Goal: Task Accomplishment & Management: Complete application form

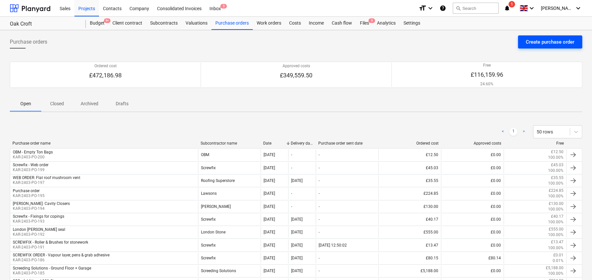
click at [536, 41] on div "Create purchase order" at bounding box center [550, 42] width 49 height 9
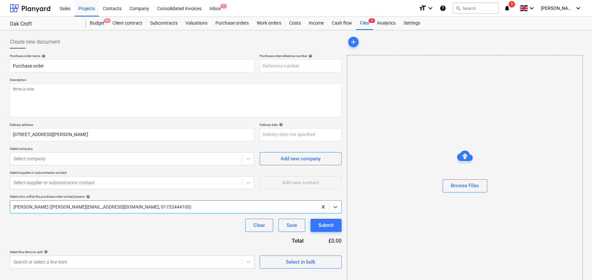
type textarea "x"
type input "KAR-2403-PO-201"
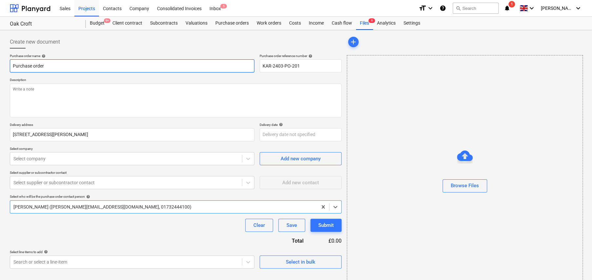
click at [142, 60] on input "Purchase order" at bounding box center [132, 65] width 245 height 13
type textarea "x"
type input "W"
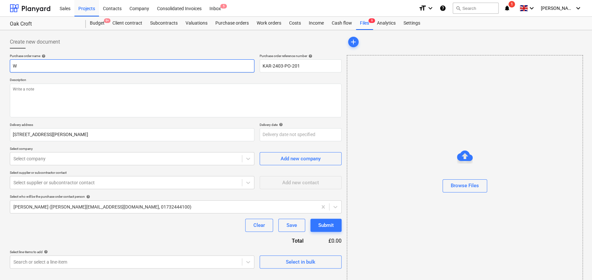
type textarea "x"
type input "WE"
type textarea "x"
type input "WEB"
type textarea "x"
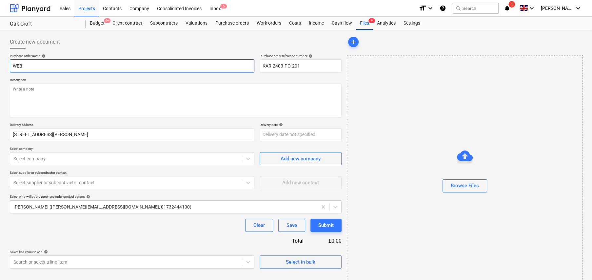
type input "WEB"
type textarea "x"
type input "WEB O"
type textarea "x"
type input "WEB OR"
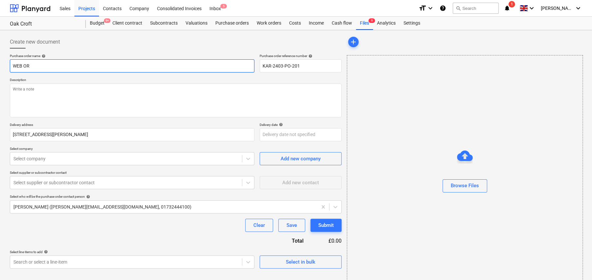
type textarea "x"
type input "WEB ORD"
type textarea "x"
type input "WEB ORDE"
type textarea "x"
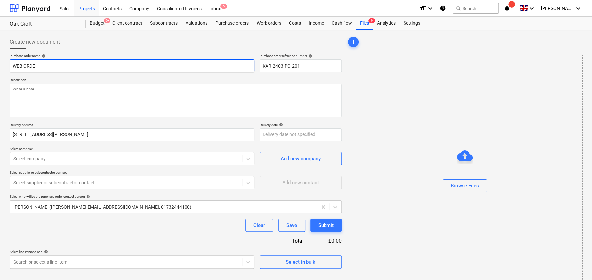
type input "WEB ORDER"
type textarea "x"
type input "WEB ORDERS"
type textarea "x"
type input "WEB ORDERS"
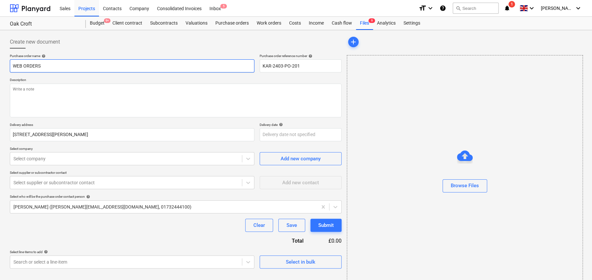
type textarea "x"
type input "WEB ORDERS -"
type textarea "x"
type input "WEB ORDERS -"
type textarea "x"
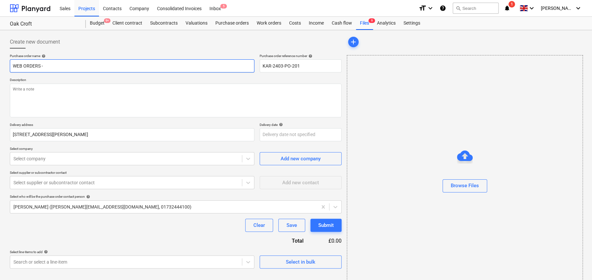
type input "WEB ORDERS - L"
type textarea "x"
type input "WEB ORDERS - [PERSON_NAME]"
type textarea "x"
type input "WEB ORDERS - Lig"
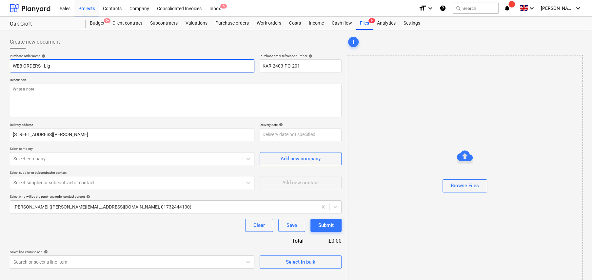
type textarea "x"
type input "WEB ORDERS - Ligh"
type textarea "x"
type input "WEB ORDERS - Light"
type textarea "x"
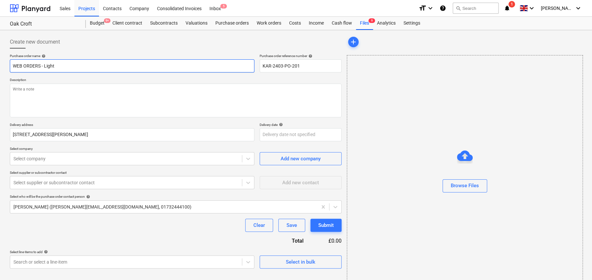
type input "WEB ORDERS - Lighti"
type textarea "x"
type input "WEB ORDERS - Lightin"
type textarea "x"
type input "WEB ORDERS - Lighting"
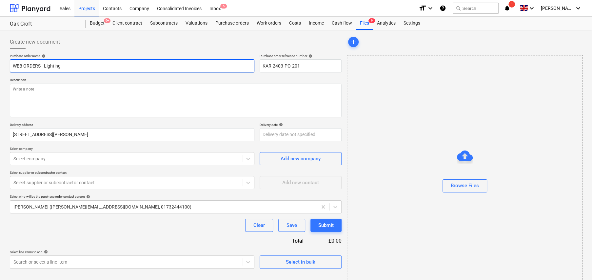
type textarea "x"
type input "WEB ORDERS - Lighting"
type textarea "x"
type input "WEB ORDERS - Lighting i"
type textarea "x"
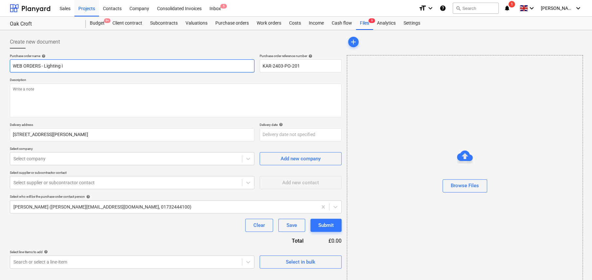
type input "WEB ORDERS - Lighting it"
type textarea "x"
type input "WEB ORDERS - Lighting ite"
type textarea "x"
type input "WEB ORDERS - Lighting item"
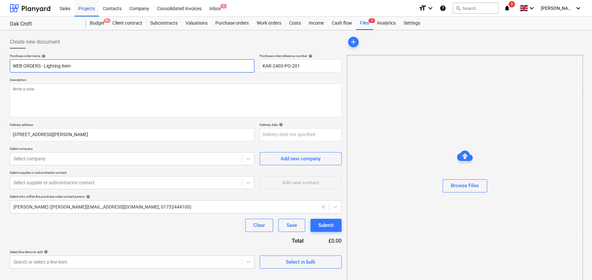
type textarea "x"
type input "WEB ORDERS - Lighting items"
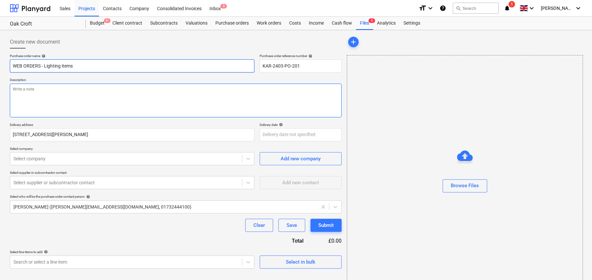
type textarea "x"
type textarea "W"
type textarea "x"
type textarea "We"
type textarea "x"
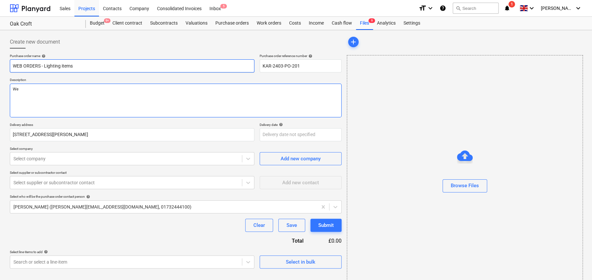
type textarea "Web"
type textarea "x"
type textarea "Web"
type textarea "x"
type textarea "Web o"
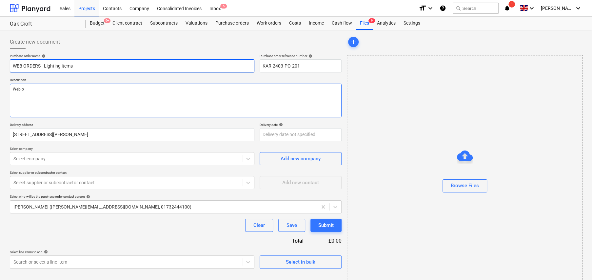
type textarea "x"
type textarea "Web or"
type textarea "x"
type textarea "Web ord"
type textarea "x"
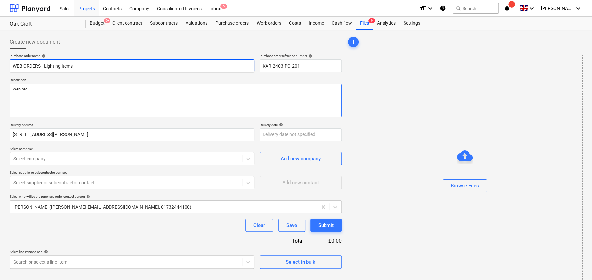
type textarea "Web orde"
type textarea "x"
type textarea "Web order"
type textarea "x"
type textarea "Web order"
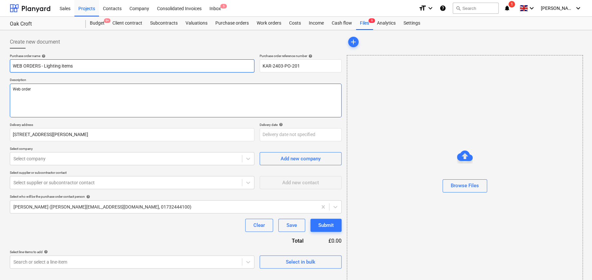
type textarea "x"
type textarea "Web order f"
type textarea "x"
type textarea "Web order fr"
type textarea "x"
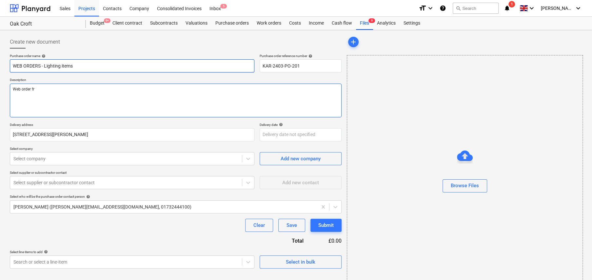
type textarea "Web order fro"
type textarea "x"
type textarea "Web order from"
type textarea "x"
type textarea "Web order from"
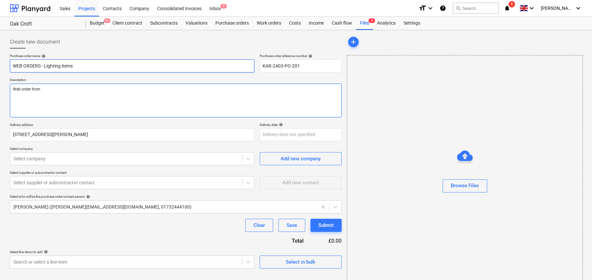
type textarea "x"
type textarea "Web order from t"
type textarea "x"
type textarea "Web order from tw"
type textarea "x"
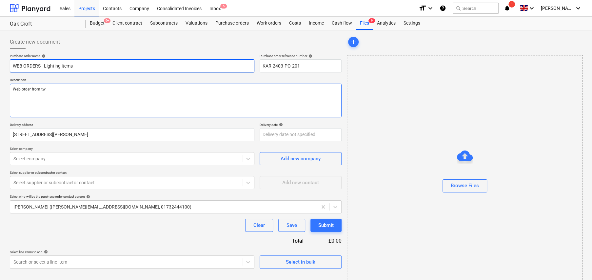
type textarea "Web order from two"
type textarea "x"
type textarea "Web order from two"
type textarea "x"
type textarea "Web order from two s"
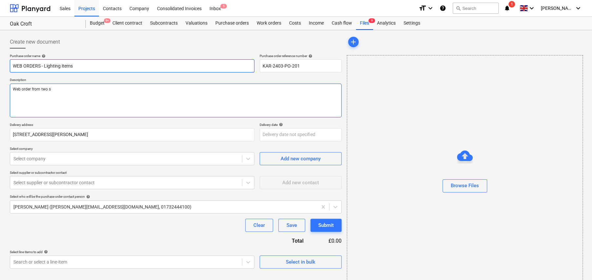
type textarea "x"
type textarea "Web order from two si"
type textarea "x"
type textarea "Web order from two sit"
type textarea "x"
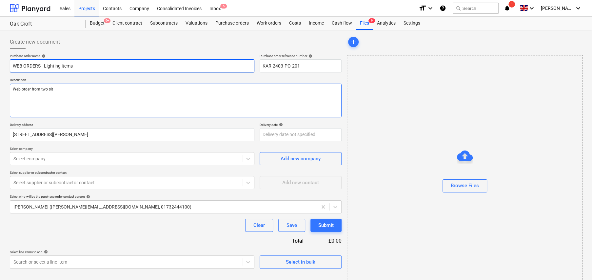
type textarea "Web order from two site"
type textarea "x"
type textarea "Web order from two sites"
type textarea "x"
type textarea "Web order from two site"
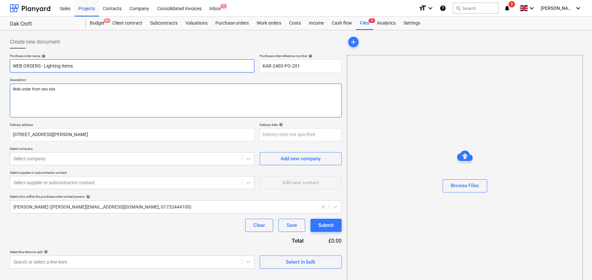
type textarea "x"
type textarea "Web order from two sit"
type textarea "x"
type textarea "Web order from two si"
type textarea "x"
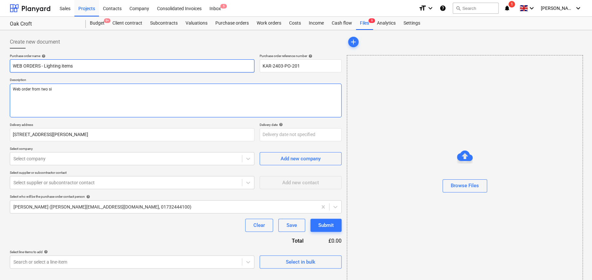
type textarea "Web order from two s"
type textarea "x"
type textarea "Web order from two"
type textarea "x"
type textarea "Web order from two w"
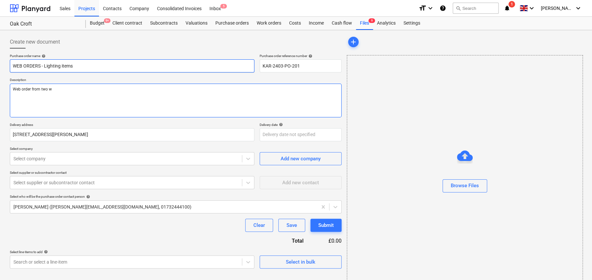
type textarea "x"
type textarea "Web order from two we"
type textarea "x"
type textarea "Web order from two web"
type textarea "x"
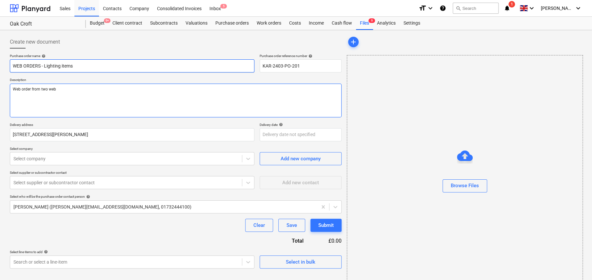
type textarea "Web order from two webs"
type textarea "x"
type textarea "Web order from two websi"
type textarea "x"
type textarea "Web order from two websit"
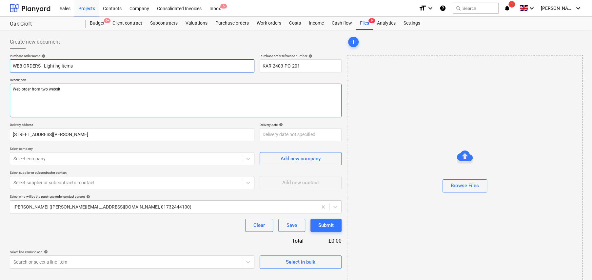
type textarea "x"
type textarea "Web order from two website"
type textarea "x"
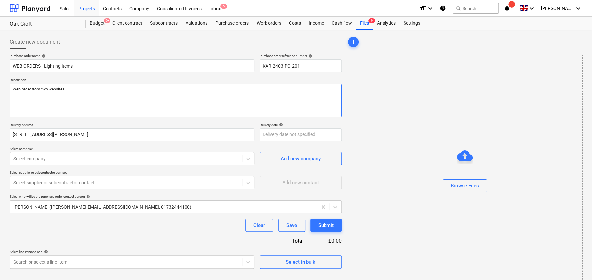
type textarea "Web order from two websites"
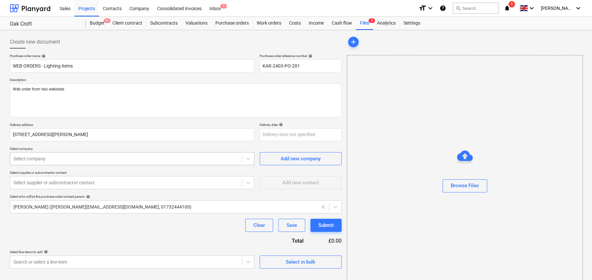
type textarea "x"
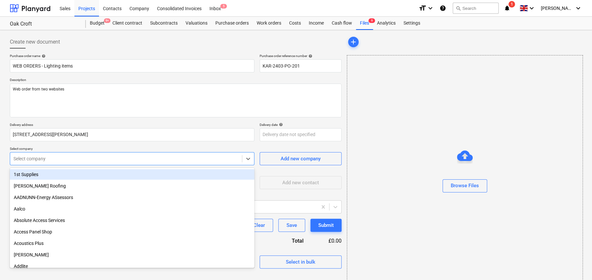
click at [122, 158] on div at bounding box center [125, 158] width 225 height 7
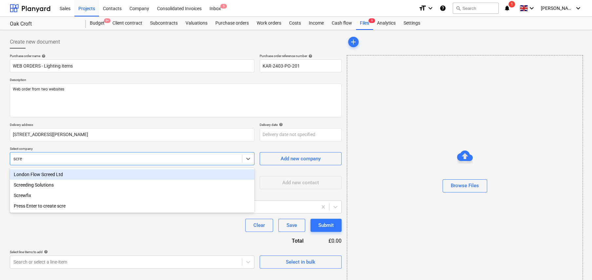
type input "screw"
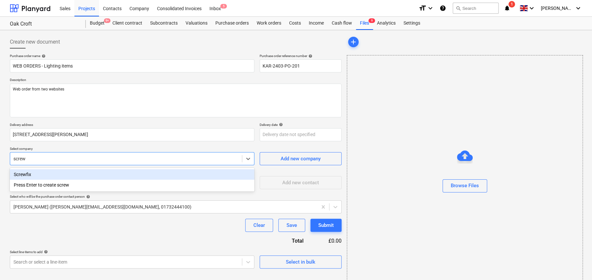
click at [17, 174] on div "Screwfix" at bounding box center [132, 174] width 245 height 10
type textarea "x"
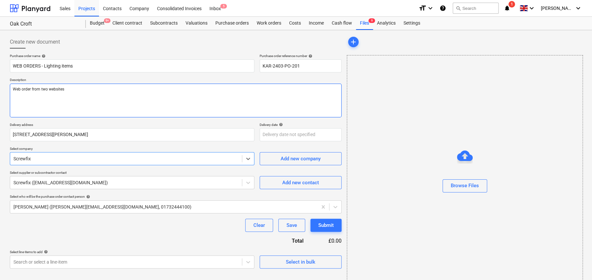
click at [91, 90] on textarea "Web order from two websites" at bounding box center [176, 101] width 332 height 34
type textarea "x"
type textarea "Web order from two websites;"
type textarea "x"
type textarea "Web order from two websites;"
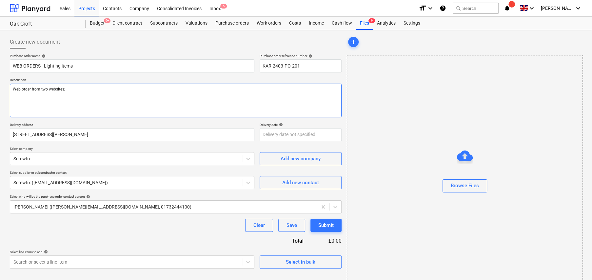
type textarea "x"
type textarea "Web order from two websites; S"
type textarea "x"
type textarea "Web order from two websites; Sc"
type textarea "x"
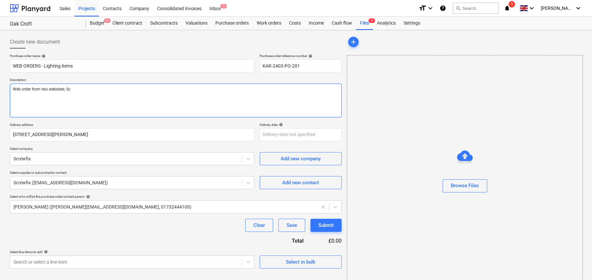
type textarea "Web order from two websites; Scr"
type textarea "x"
type textarea "Web order from two websites; Scre"
type textarea "x"
type textarea "Web order from two websites; Screw"
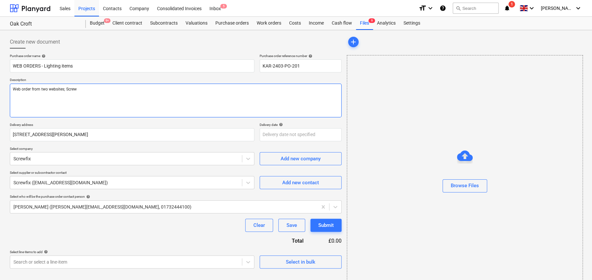
type textarea "x"
type textarea "Web order from two websites; Screwf"
type textarea "x"
type textarea "Web order from two websites; Screwfi"
type textarea "x"
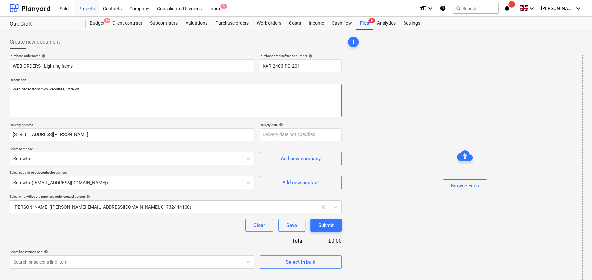
type textarea "Web order from two websites; Screwfix"
type textarea "x"
type textarea "Web order from two websites; Screwfix"
type textarea "x"
type textarea "Web order from two websites; Screwfix ("
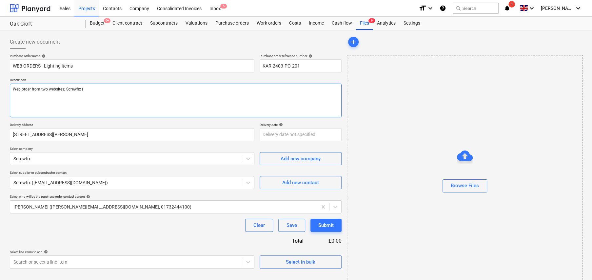
type textarea "x"
type textarea "Web order from two websites; Screwfix (t"
type textarea "x"
type textarea "Web order from two websites; Screwfix (tr"
type textarea "x"
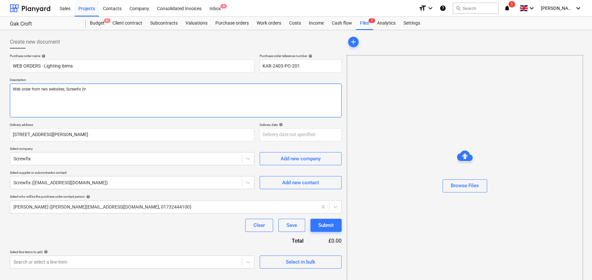
type textarea "Web order from two websites; Screwfix (tra"
type textarea "x"
type textarea "Web order from two websites; Screwfix ([PERSON_NAME]"
type textarea "x"
type textarea "Web order from two websites; Screwfix (trans"
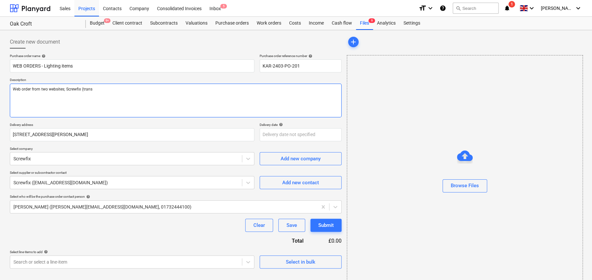
type textarea "x"
type textarea "Web order from two websites; Screwfix (transf"
type textarea "x"
type textarea "Web order from two websites; Screwfix (transfo"
type textarea "x"
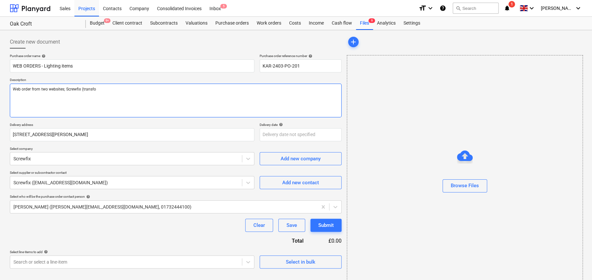
type textarea "Web order from two websites; Screwfix (transfor"
type textarea "x"
type textarea "Web order from two websites; Screwfix (transform"
type textarea "x"
type textarea "Web order from two websites; Screwfix (transforme"
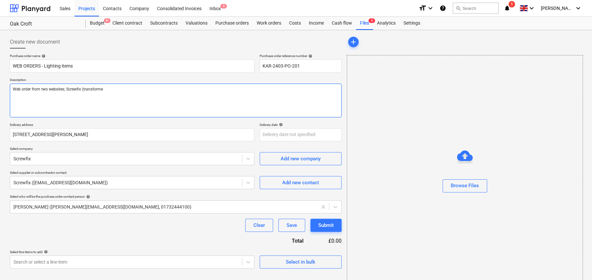
type textarea "x"
type textarea "Web order from two websites; Screwfix (transformer"
type textarea "x"
type textarea "Web order from two websites; Screwfix (transformers"
type textarea "x"
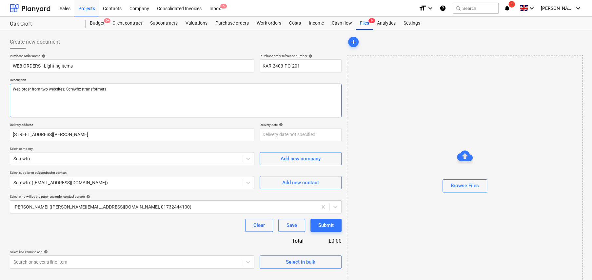
type textarea "Web order from two websites; Screwfix (transformers)"
type textarea "x"
type textarea "Web order from two websites; Screwfix (transformers)"
type textarea "x"
type textarea "Web order from two websites; Screwfix (transformers) a"
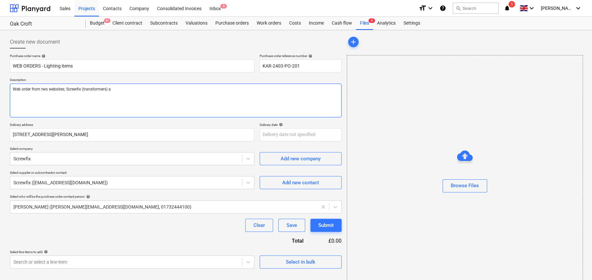
type textarea "x"
type textarea "Web order from two websites; Screwfix (transformers) an"
type textarea "x"
type textarea "Web order from two websites; Screwfix (transformers) and"
type textarea "x"
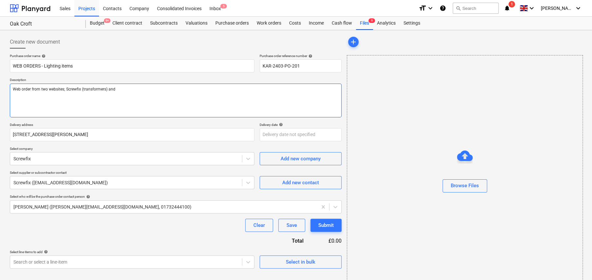
type textarea "Web order from two websites; Screwfix (transformers) and"
type textarea "x"
type textarea "Web order from two websites; Screwfix (transformers) and s"
type textarea "x"
type textarea "Web order from two websites; Screwfix (transformers) and si"
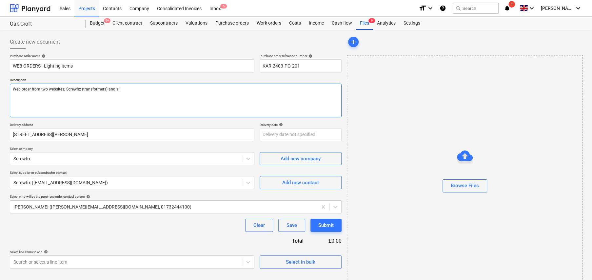
type textarea "x"
type textarea "Web order from two websites; Screwfix (transformers) and s"
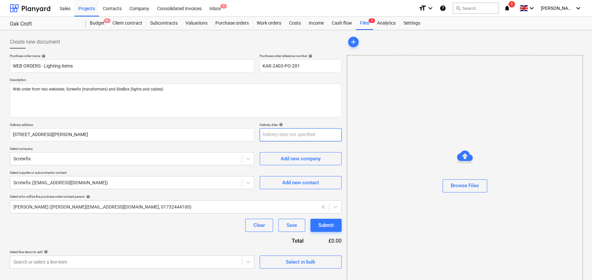
click at [289, 133] on body "Sales Projects Contacts Company Consolidated Invoices Inbox 5 format_size keybo…" at bounding box center [296, 140] width 592 height 280
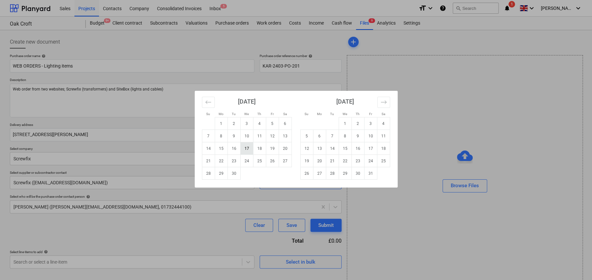
click at [242, 150] on td "17" at bounding box center [246, 148] width 13 height 12
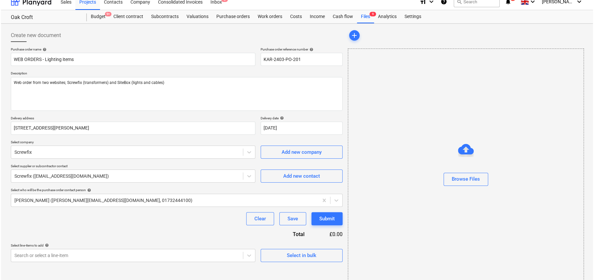
scroll to position [15, 0]
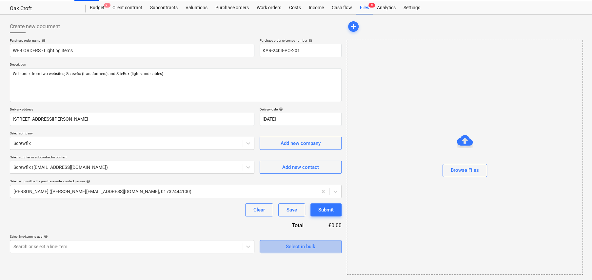
click at [300, 246] on div "Select in bulk" at bounding box center [301, 246] width 30 height 9
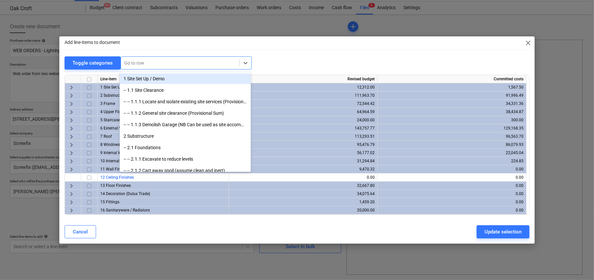
click at [147, 63] on div at bounding box center [180, 63] width 112 height 7
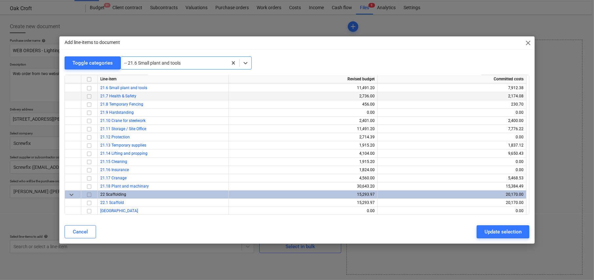
scroll to position [1894, 0]
click at [90, 86] on input "checkbox" at bounding box center [89, 88] width 8 height 8
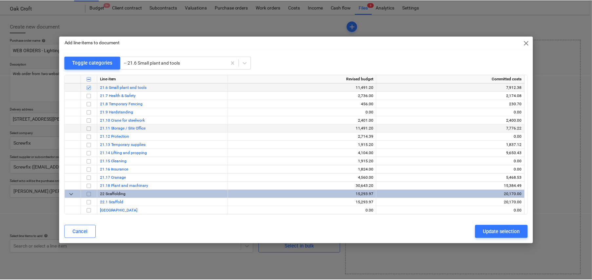
scroll to position [1861, 0]
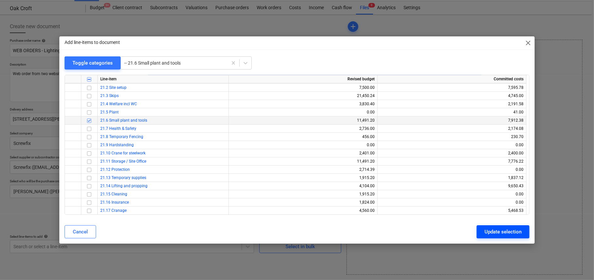
click at [509, 234] on div "Update selection" at bounding box center [503, 232] width 37 height 9
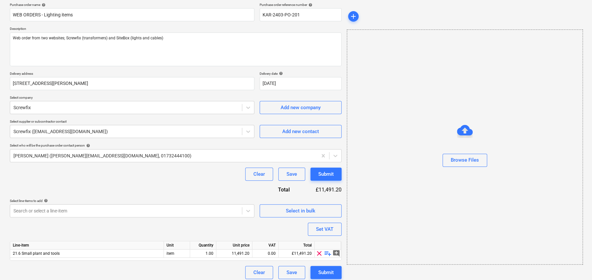
scroll to position [55, 0]
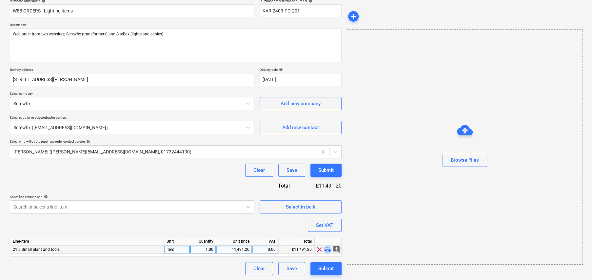
click at [328, 250] on span "playlist_add" at bounding box center [328, 250] width 8 height 8
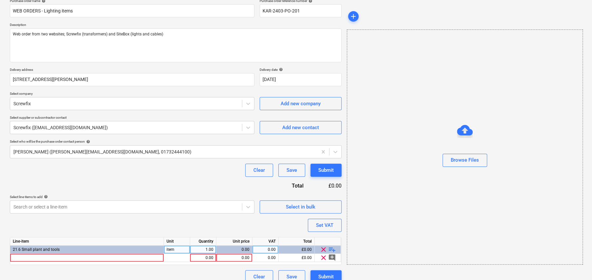
click at [331, 248] on span "playlist_add" at bounding box center [332, 250] width 8 height 8
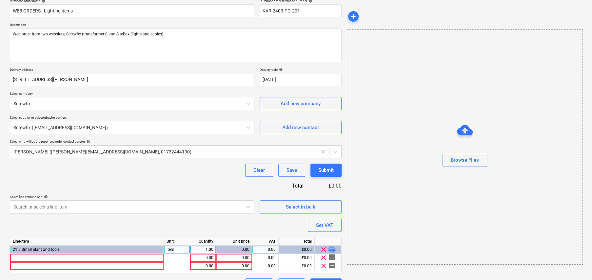
click at [333, 249] on span "playlist_add" at bounding box center [332, 250] width 8 height 8
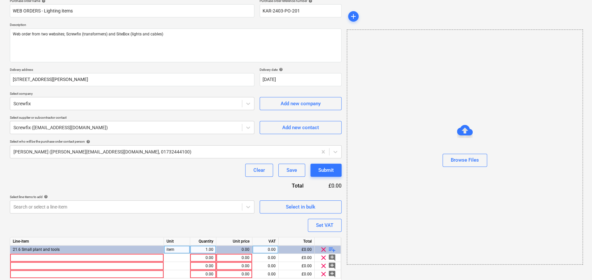
click at [333, 249] on span "playlist_add" at bounding box center [332, 250] width 8 height 8
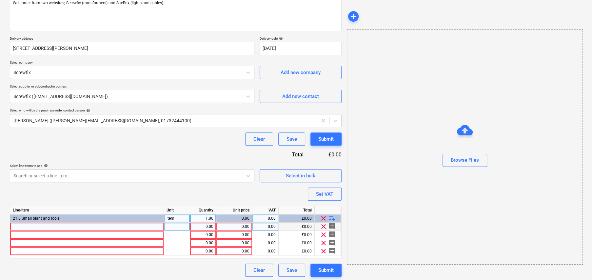
scroll to position [88, 0]
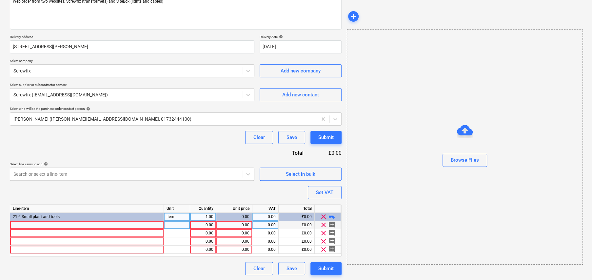
click at [245, 224] on div "0.00" at bounding box center [234, 225] width 31 height 8
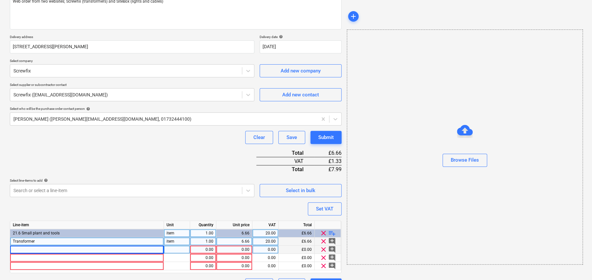
click at [68, 249] on div at bounding box center [87, 250] width 154 height 8
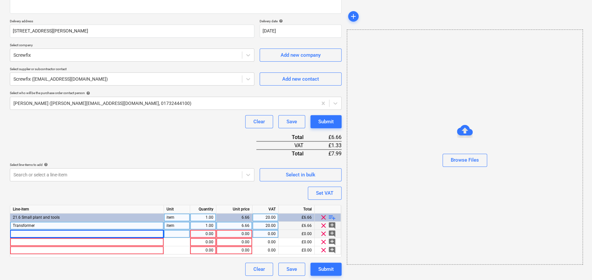
scroll to position [104, 0]
click at [49, 230] on div at bounding box center [87, 234] width 154 height 8
click at [178, 234] on div at bounding box center [177, 234] width 26 height 8
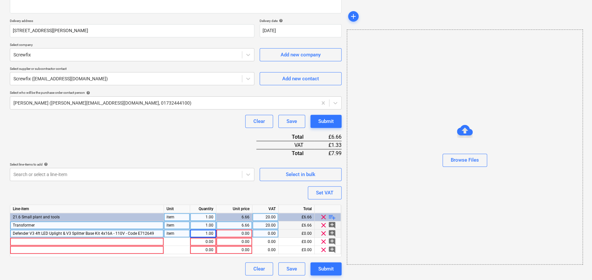
click at [242, 231] on div "0.00" at bounding box center [234, 234] width 31 height 8
click at [246, 232] on input at bounding box center [234, 234] width 36 height 8
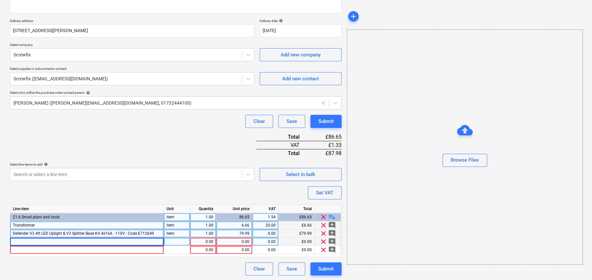
click at [125, 239] on div at bounding box center [87, 242] width 154 height 8
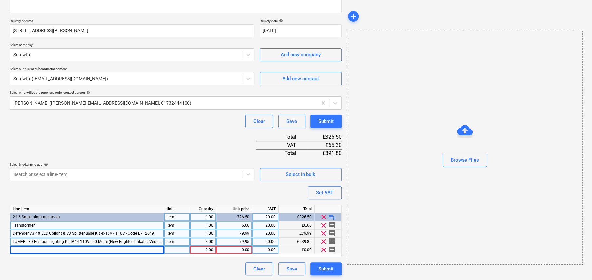
click at [119, 250] on div at bounding box center [87, 250] width 154 height 8
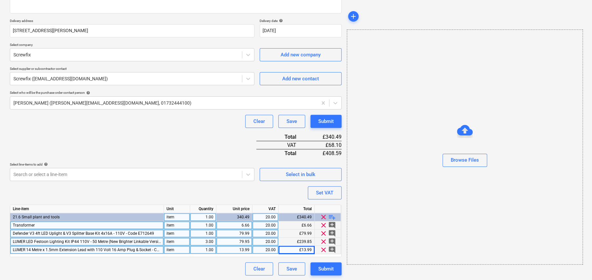
click at [206, 224] on div "1.00" at bounding box center [203, 225] width 21 height 8
click at [245, 224] on div "6.66" at bounding box center [234, 225] width 31 height 8
click at [195, 142] on div "Purchase order name help WEB ORDERS - Lighting items Purchase order reference n…" at bounding box center [176, 113] width 332 height 326
click at [247, 224] on div "66.66" at bounding box center [234, 225] width 31 height 8
click at [249, 224] on input "66.66" at bounding box center [234, 225] width 36 height 8
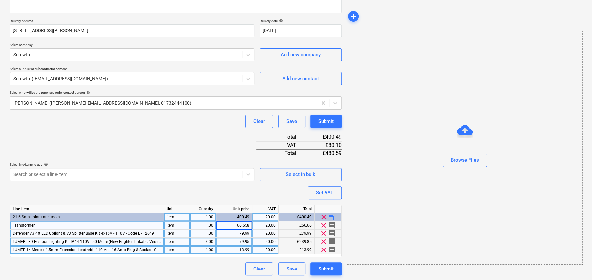
click at [192, 136] on div "Purchase order name help WEB ORDERS - Lighting items Purchase order reference n…" at bounding box center [176, 113] width 332 height 326
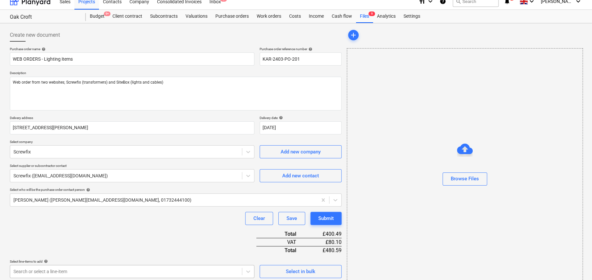
scroll to position [0, 0]
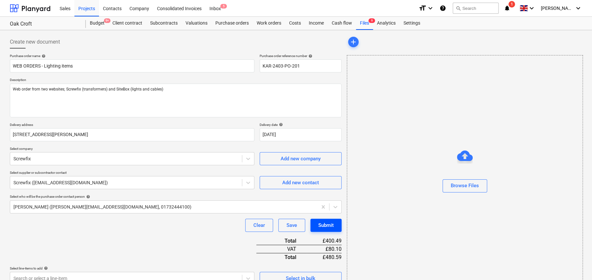
click at [328, 225] on div "Submit" at bounding box center [325, 225] width 15 height 9
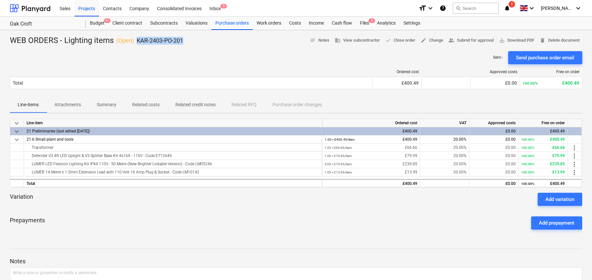
drag, startPoint x: 192, startPoint y: 45, endPoint x: 136, endPoint y: 41, distance: 55.9
click at [136, 42] on div "WEB ORDERS - Lighting items ( Open ) KAR-2403-PO-201 notes Notes business View …" at bounding box center [296, 40] width 573 height 10
copy p "KAR-2403-PO-201"
click at [553, 198] on div "Add variation" at bounding box center [560, 199] width 29 height 9
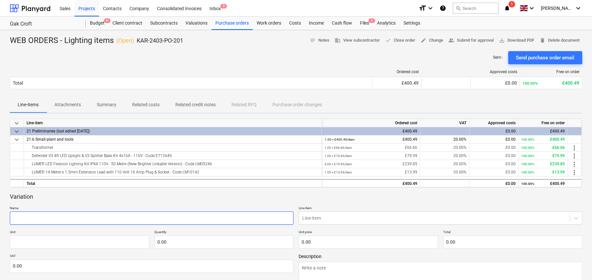
click at [263, 215] on input "text" at bounding box center [152, 218] width 284 height 13
click at [321, 217] on body "Sales Projects Contacts Company Consolidated Invoices Inbox 5 format_size keybo…" at bounding box center [296, 140] width 592 height 280
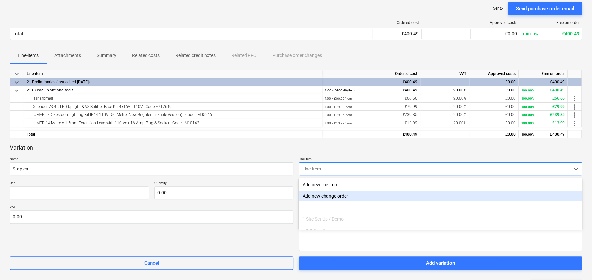
scroll to position [49, 0]
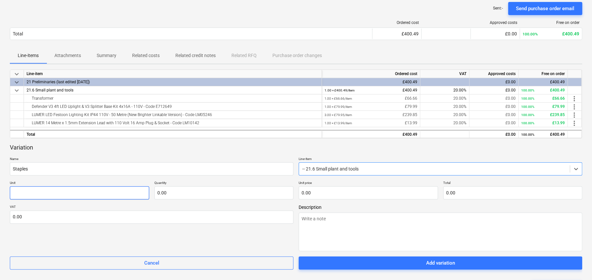
click at [86, 191] on input "text" at bounding box center [79, 192] width 139 height 13
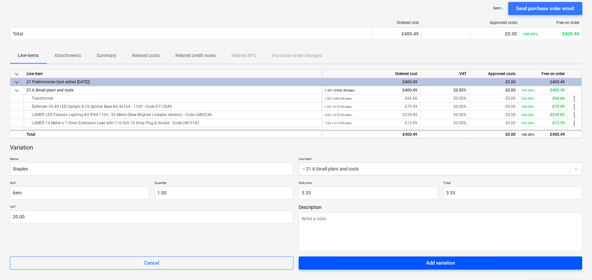
click at [439, 263] on div "Add variation" at bounding box center [440, 263] width 29 height 9
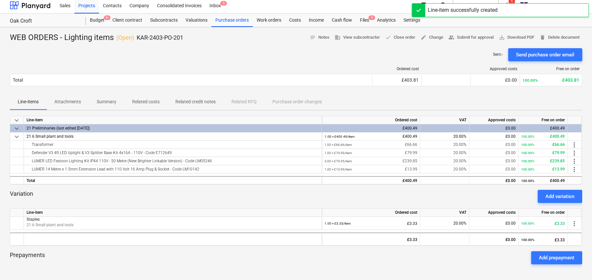
scroll to position [0, 0]
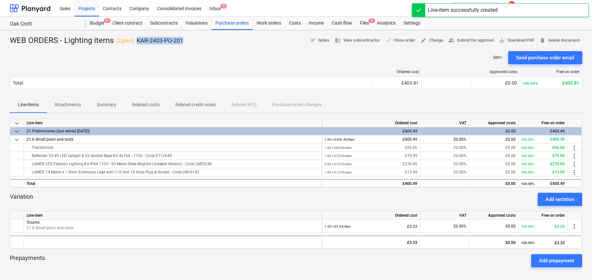
drag, startPoint x: 184, startPoint y: 42, endPoint x: 137, endPoint y: 41, distance: 47.6
click at [137, 41] on div "WEB ORDERS - Lighting items ( Open ) KAR-2403-PO-201 notes Notes business View …" at bounding box center [296, 40] width 573 height 10
copy p "KAR-2403-PO-201"
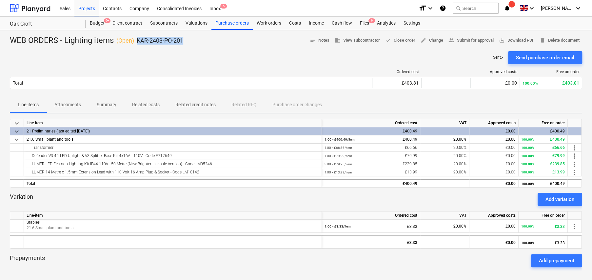
copy p "KAR-2403-PO-201"
click at [223, 24] on div "Purchase orders" at bounding box center [232, 23] width 41 height 13
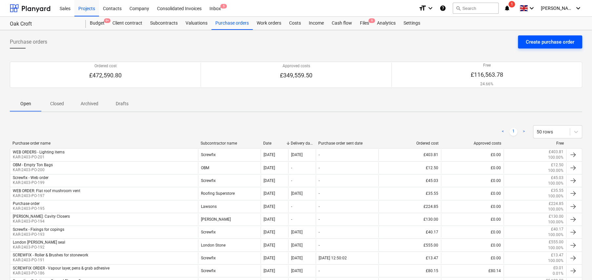
click at [563, 36] on button "Create purchase order" at bounding box center [550, 41] width 64 height 13
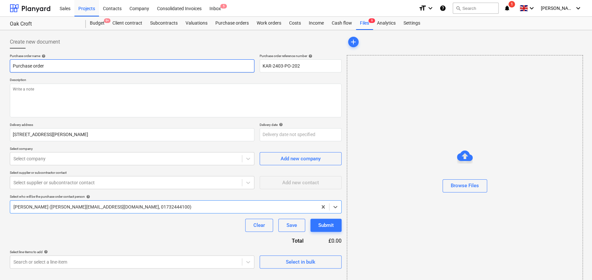
click at [103, 67] on input "Purchase order" at bounding box center [132, 65] width 245 height 13
drag, startPoint x: 39, startPoint y: 65, endPoint x: 50, endPoint y: 67, distance: 11.6
click at [40, 65] on input "Screwfix - MAsonry drill bits" at bounding box center [132, 65] width 245 height 13
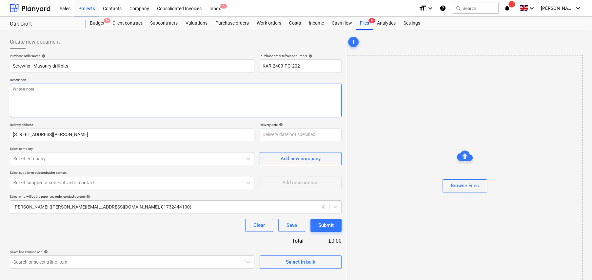
click at [67, 92] on textarea at bounding box center [176, 101] width 332 height 34
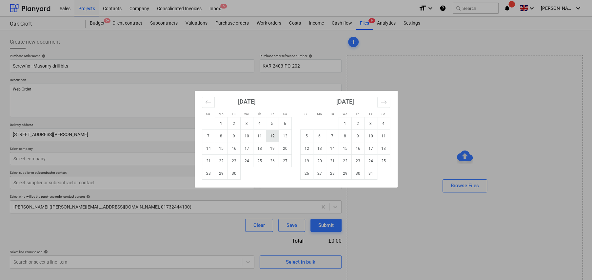
click at [275, 135] on td "12" at bounding box center [272, 136] width 13 height 12
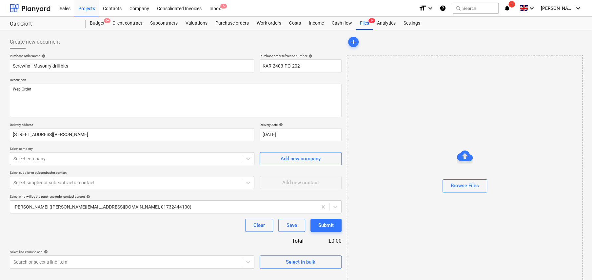
click at [66, 157] on div at bounding box center [125, 158] width 225 height 7
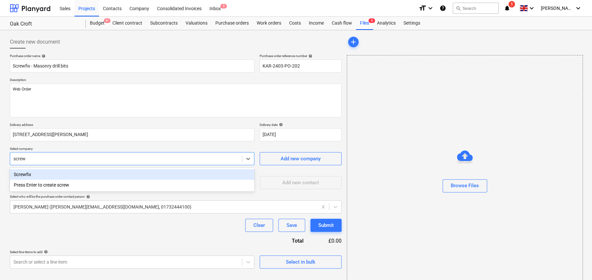
click at [39, 176] on div "Screwfix" at bounding box center [132, 174] width 245 height 10
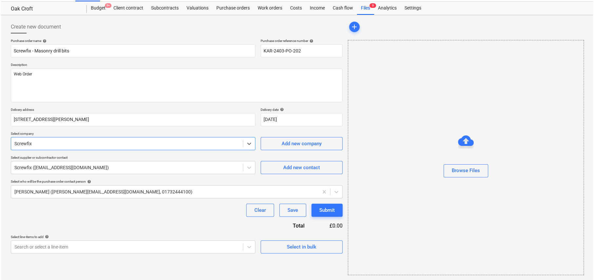
scroll to position [15, 0]
click at [311, 246] on div "Select in bulk" at bounding box center [301, 246] width 30 height 9
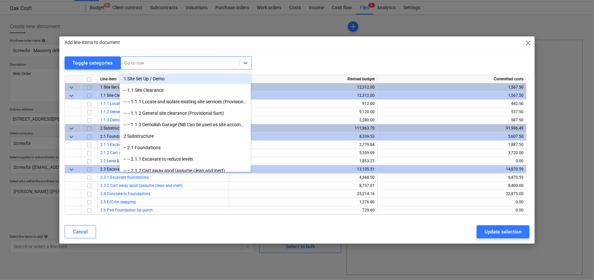
click at [154, 61] on div at bounding box center [180, 63] width 112 height 7
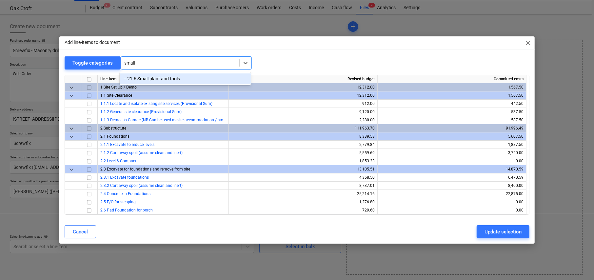
click at [154, 77] on div "-- 21.6 Small plant and tools" at bounding box center [185, 78] width 131 height 10
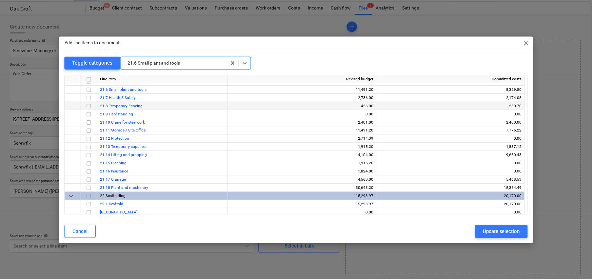
scroll to position [1894, 0]
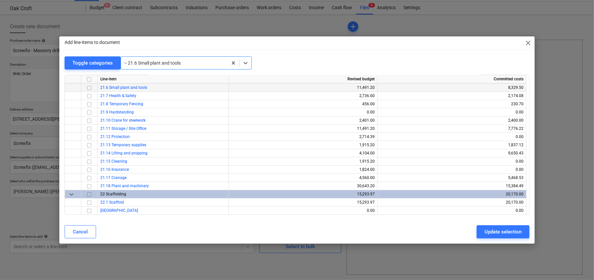
click at [89, 86] on input "checkbox" at bounding box center [89, 88] width 8 height 8
click at [504, 233] on div "Update selection" at bounding box center [503, 232] width 37 height 9
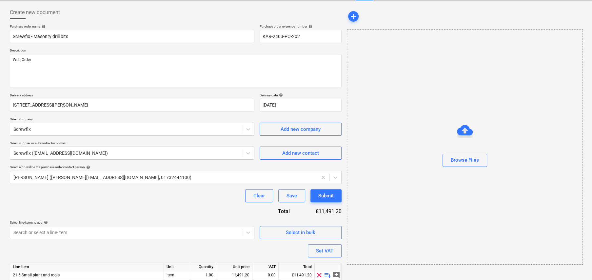
scroll to position [55, 0]
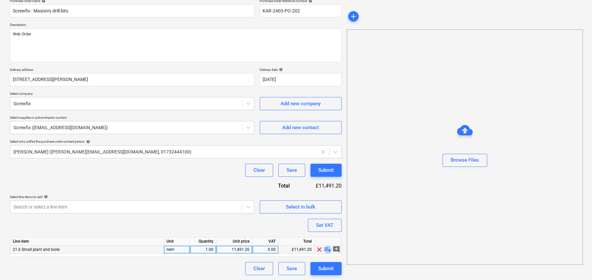
click at [327, 249] on span "playlist_add" at bounding box center [328, 250] width 8 height 8
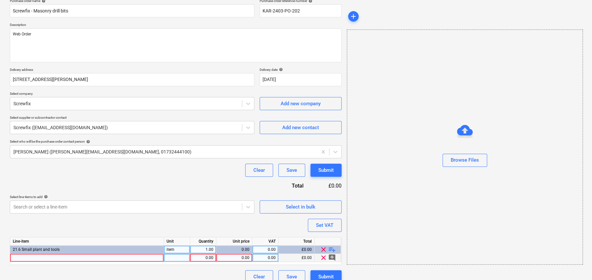
click at [92, 258] on div at bounding box center [87, 258] width 154 height 8
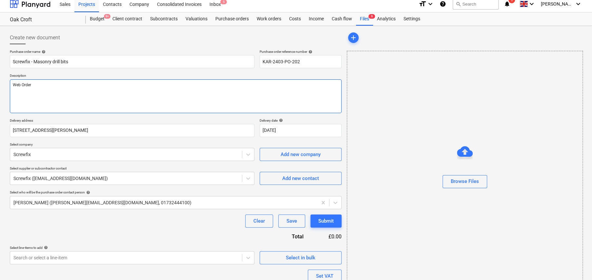
scroll to position [0, 0]
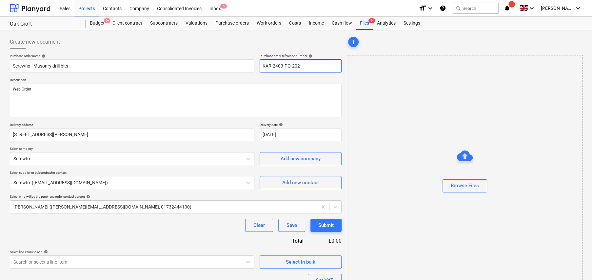
drag, startPoint x: 301, startPoint y: 66, endPoint x: 265, endPoint y: 66, distance: 36.7
click at [266, 66] on input "KAR-2403-PO-202" at bounding box center [301, 65] width 82 height 13
drag, startPoint x: 263, startPoint y: 65, endPoint x: 314, endPoint y: 64, distance: 51.2
click at [314, 64] on input "KAR-2403-PO-202" at bounding box center [301, 65] width 82 height 13
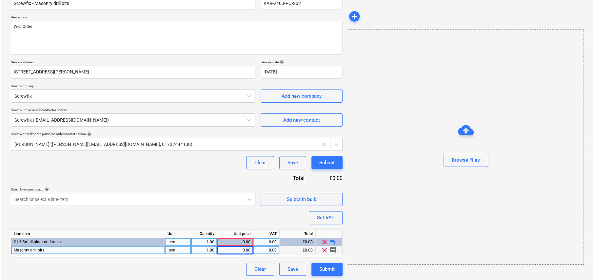
scroll to position [63, 0]
click at [243, 249] on div "0.00" at bounding box center [234, 250] width 31 height 8
click at [237, 248] on div "0.00" at bounding box center [234, 250] width 31 height 8
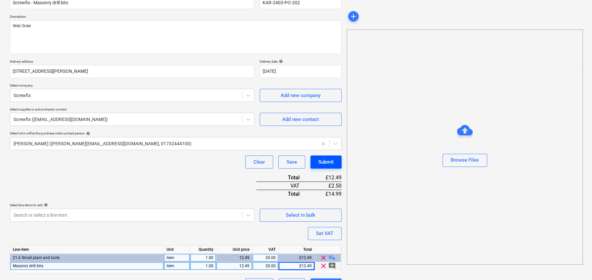
click at [325, 163] on div "Submit" at bounding box center [325, 162] width 15 height 9
